Goal: Navigation & Orientation: Find specific page/section

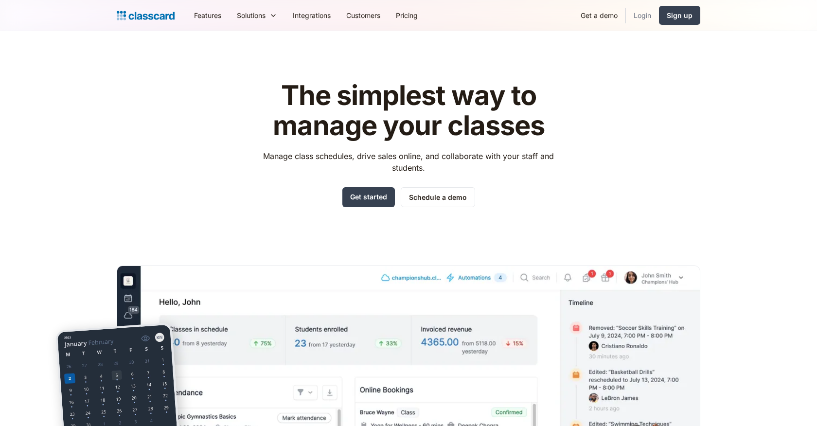
click at [648, 20] on link "Login" at bounding box center [642, 15] width 33 height 22
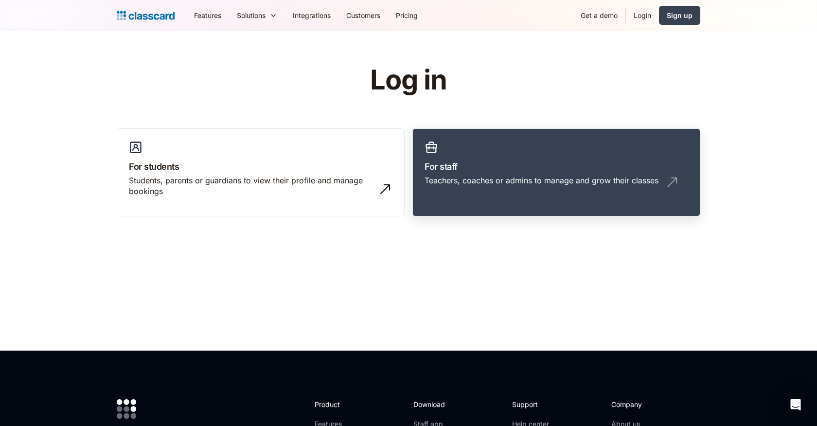
click at [439, 170] on h3 "For staff" at bounding box center [555, 166] width 263 height 13
